Goal: Information Seeking & Learning: Learn about a topic

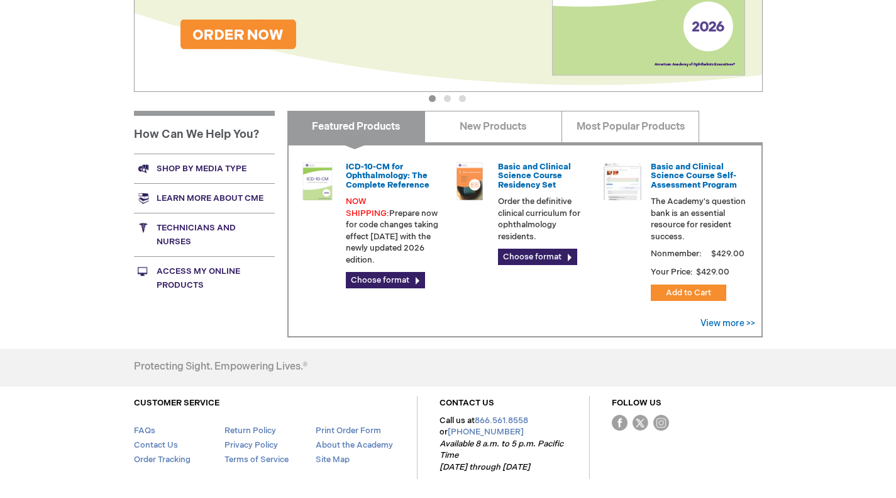
scroll to position [403, 0]
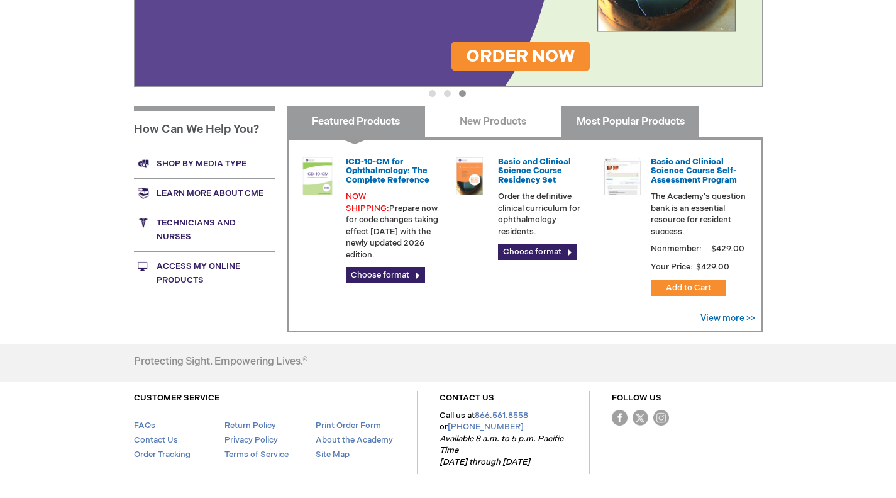
click at [598, 121] on link "Most Popular Products" at bounding box center [631, 121] width 138 height 31
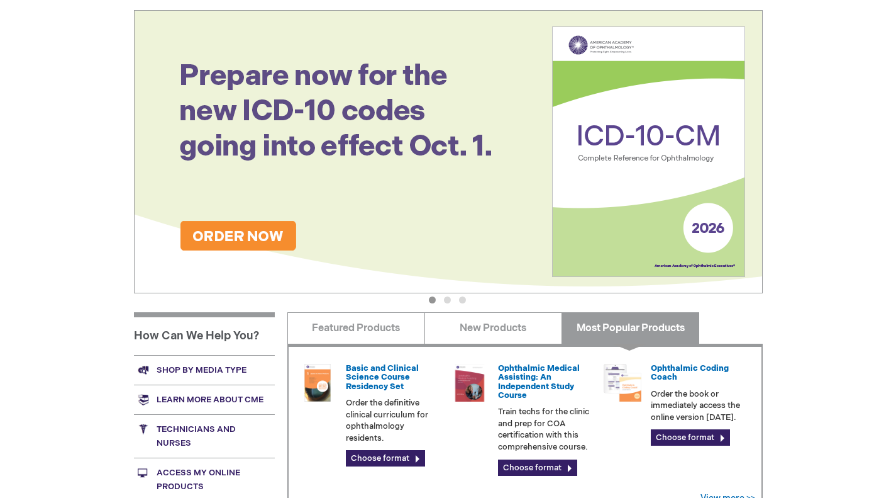
scroll to position [0, 0]
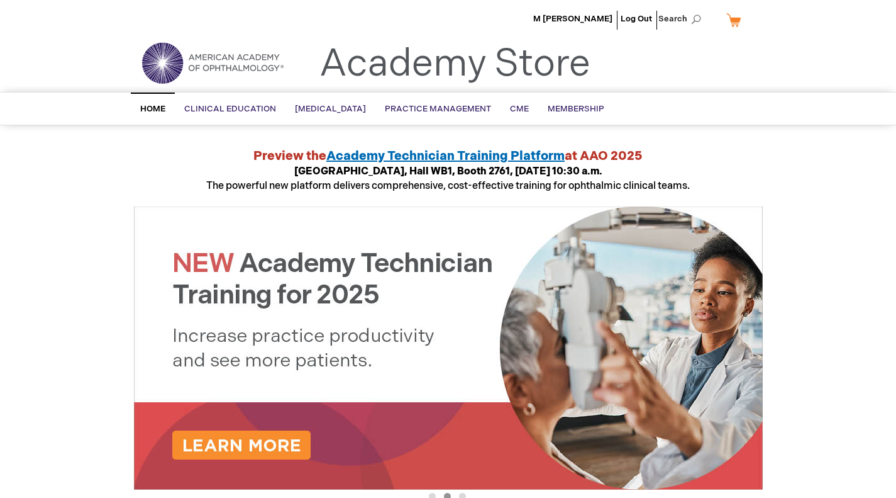
click at [590, 107] on span "Membership" at bounding box center [576, 109] width 57 height 10
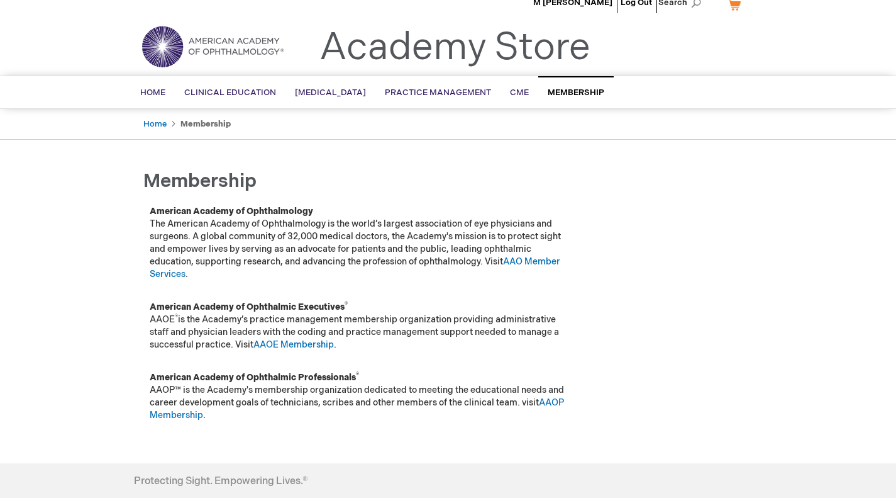
scroll to position [16, 0]
click at [547, 214] on p "American Academy of Ophthalmology The American Academy of Ophthalmology is the …" at bounding box center [360, 243] width 421 height 75
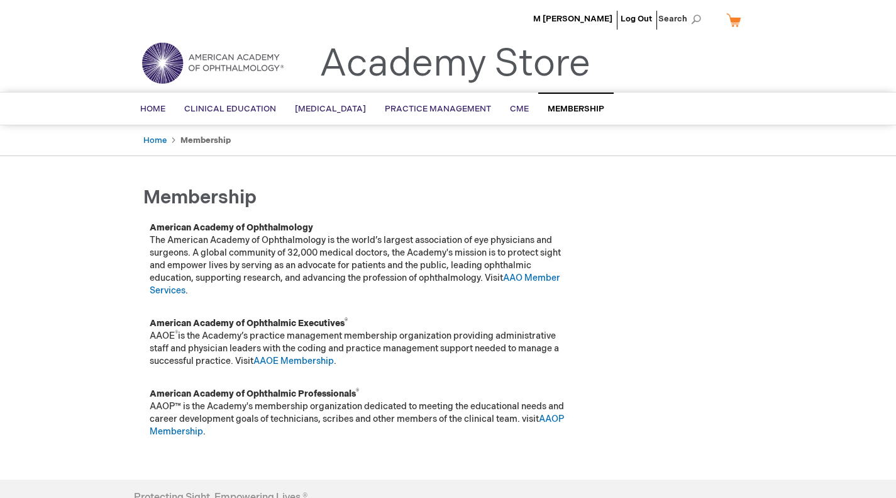
click at [572, 109] on span "Membership" at bounding box center [576, 109] width 57 height 10
click at [167, 291] on link "AAO Member Services" at bounding box center [355, 283] width 411 height 23
